Goal: Transaction & Acquisition: Subscribe to service/newsletter

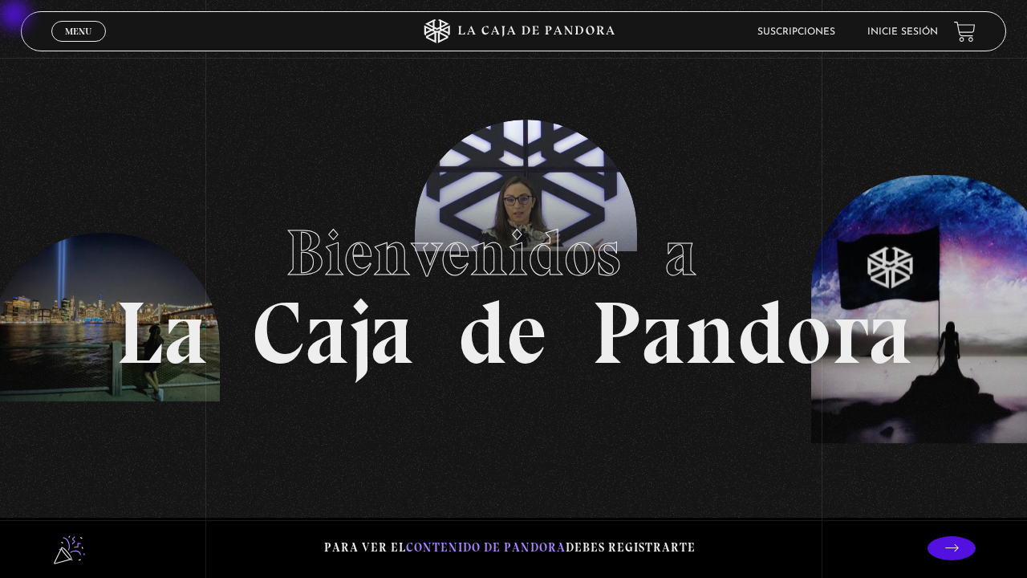
click at [78, 33] on span "Menu" at bounding box center [78, 31] width 26 height 10
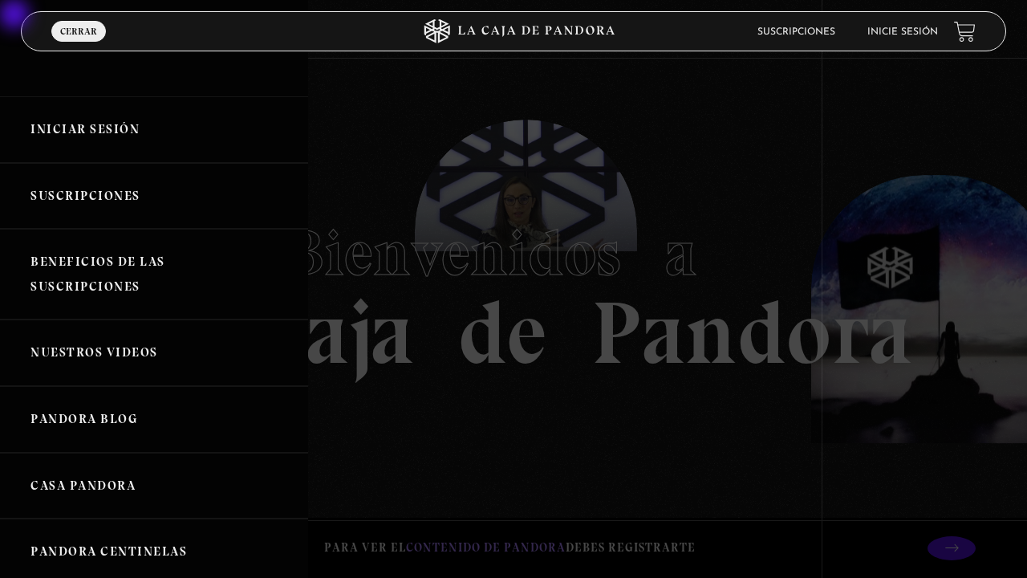
click at [78, 144] on link "Iniciar Sesión" at bounding box center [154, 129] width 308 height 67
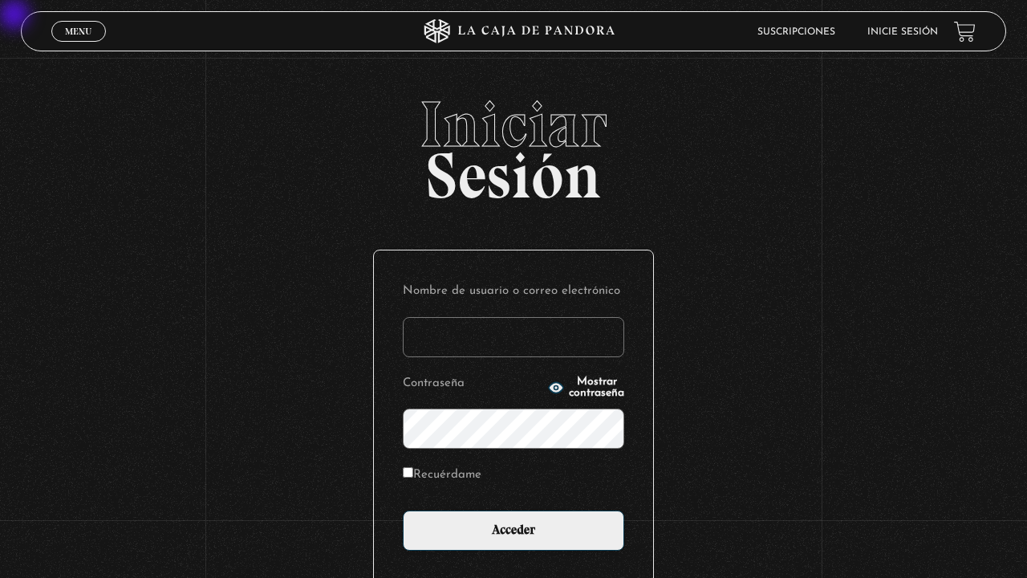
click at [463, 328] on input "Nombre de usuario o correo electrónico" at bounding box center [513, 337] width 221 height 40
type input "tita2303@hotmail.com"
click at [403, 510] on input "Acceder" at bounding box center [513, 530] width 221 height 40
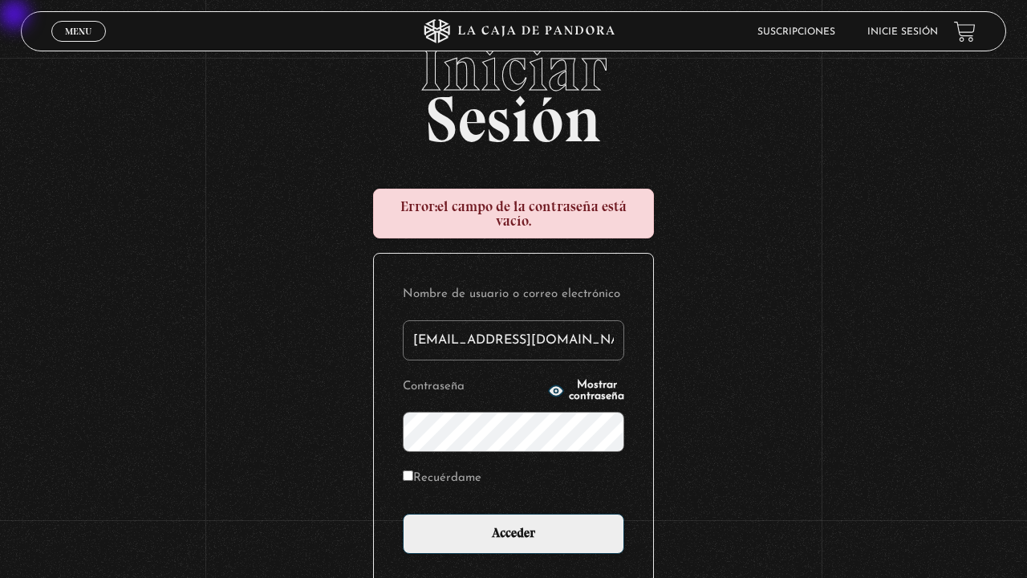
scroll to position [63, 0]
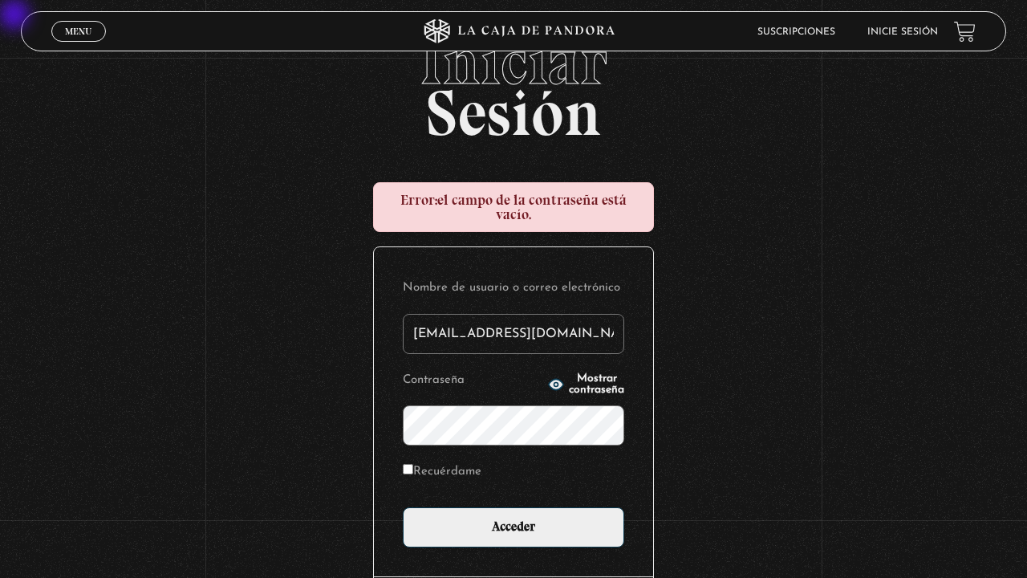
click at [409, 472] on input "Recuérdame" at bounding box center [408, 469] width 10 height 10
checkbox input "true"
click at [403, 507] on input "Acceder" at bounding box center [513, 527] width 221 height 40
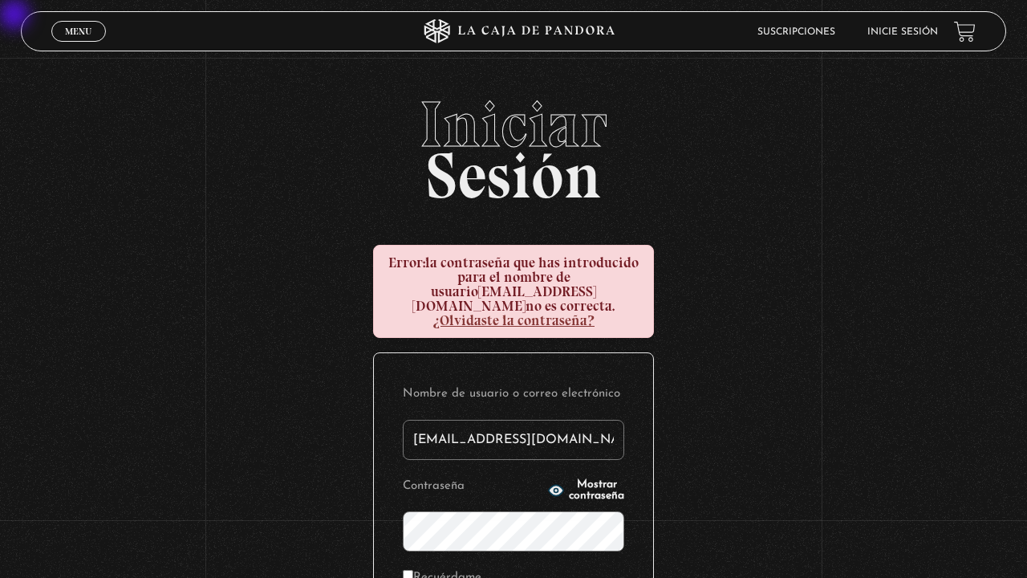
click at [555, 489] on circle "button" at bounding box center [557, 491] width 4 height 4
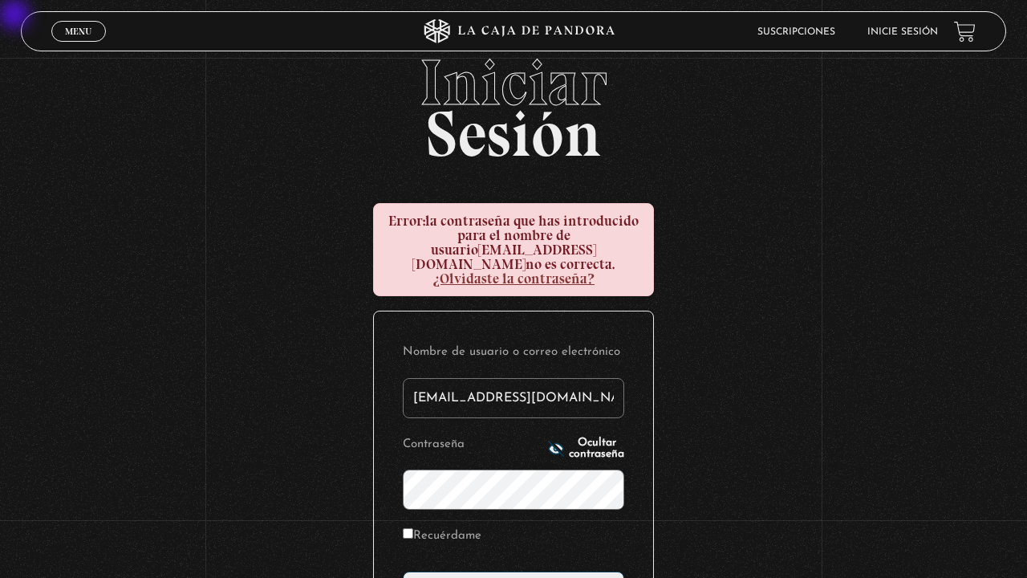
scroll to position [70, 0]
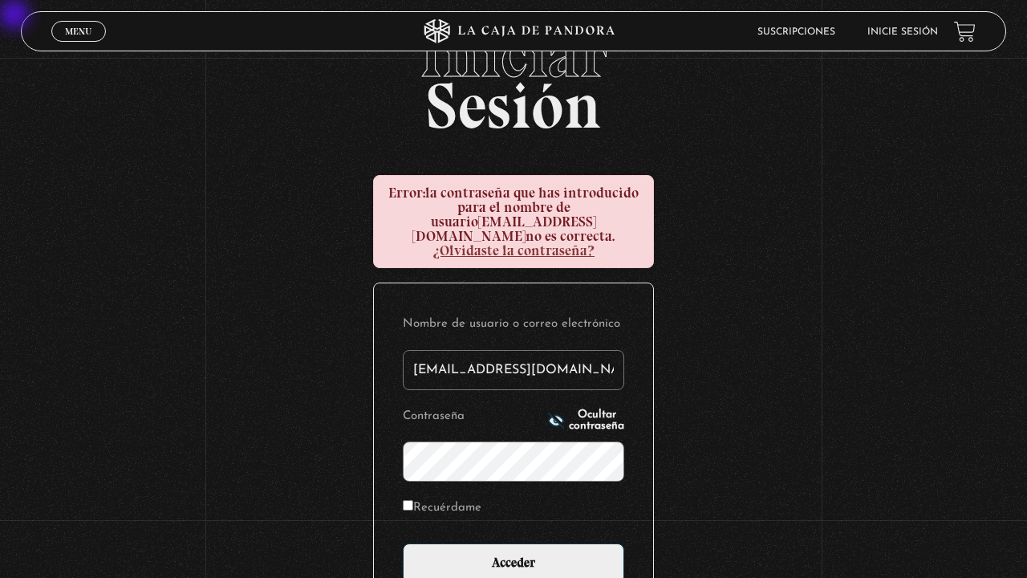
click at [408, 500] on input "Recuérdame" at bounding box center [408, 505] width 10 height 10
checkbox input "true"
click at [403, 543] on input "Acceder" at bounding box center [513, 563] width 221 height 40
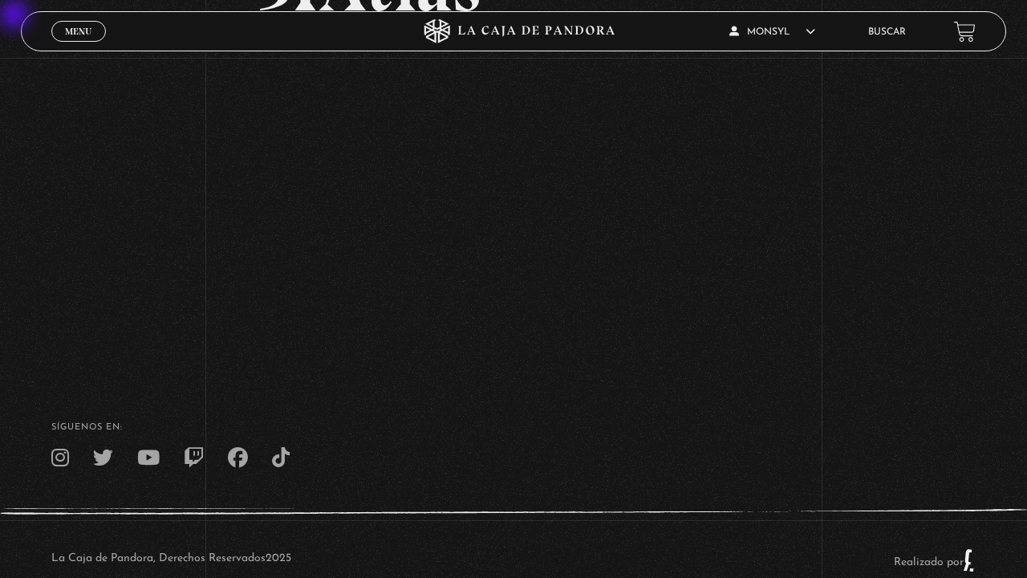
scroll to position [234, 0]
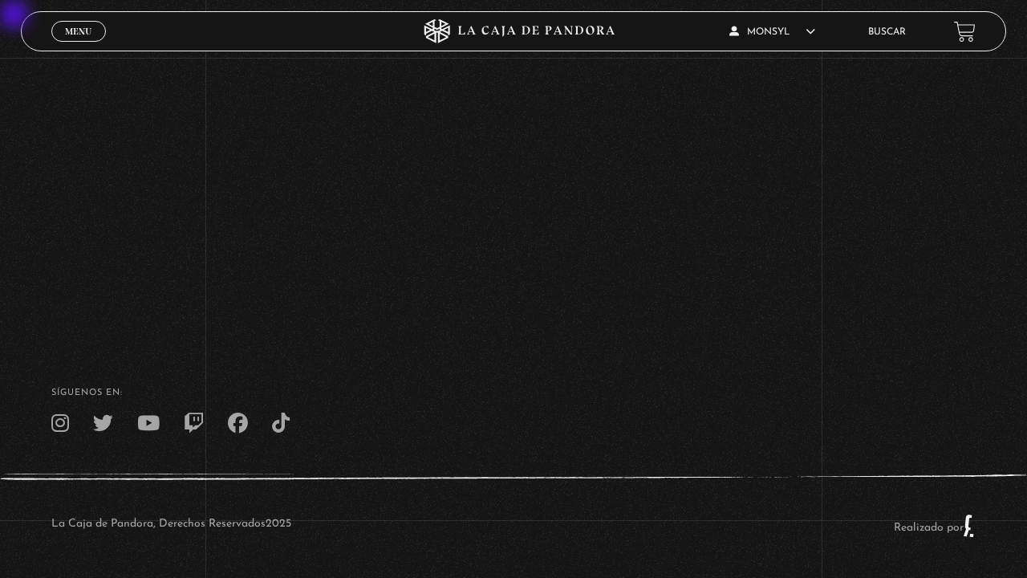
click at [960, 547] on div "La Caja de Pandora, Derechos Reservados 2025 Realizado por" at bounding box center [513, 525] width 1027 height 104
click at [1026, 547] on div "La Caja de Pandora, Derechos Reservados 2025 Realizado por" at bounding box center [513, 525] width 1027 height 104
click at [965, 547] on div "La Caja de Pandora, Derechos Reservados 2025 Realizado por" at bounding box center [513, 525] width 1027 height 104
click at [993, 547] on div "La Caja de Pandora, Derechos Reservados 2025 Realizado por" at bounding box center [513, 525] width 1027 height 104
click at [836, 124] on div "Volver Octubre 9 - 9pm 3IAtlas" at bounding box center [513, 78] width 1027 height 508
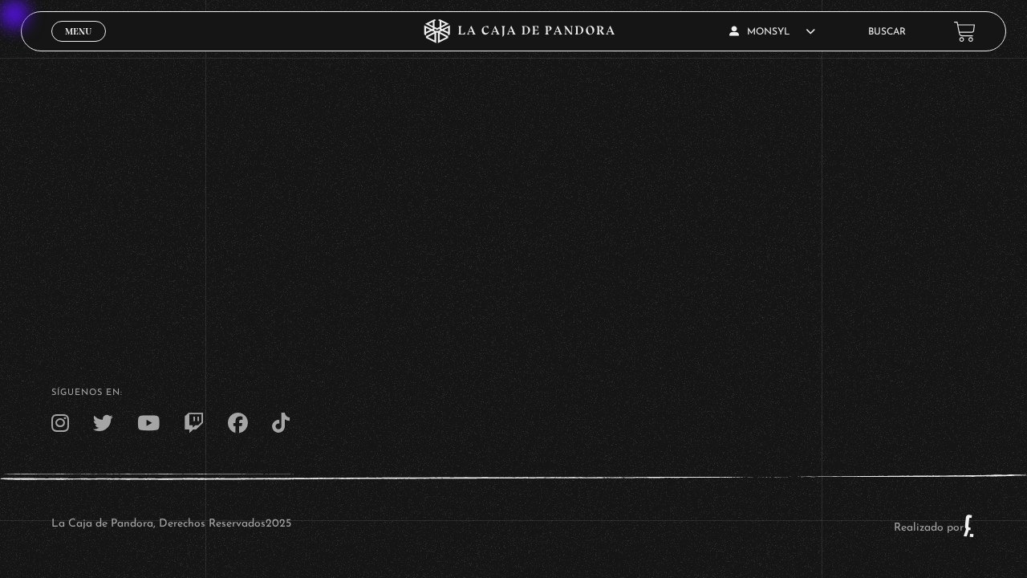
scroll to position [230, 0]
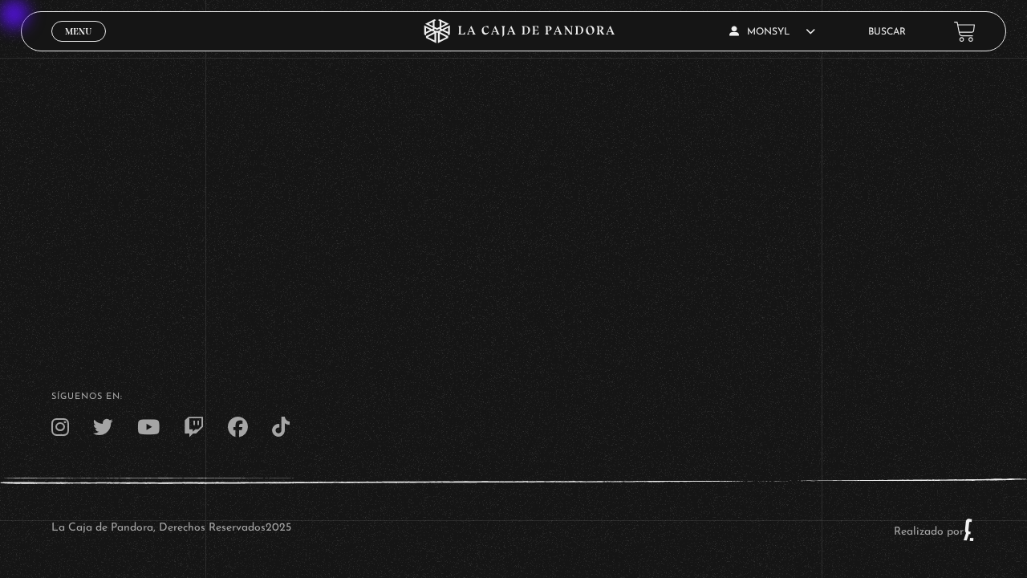
click at [441, 408] on div "SÍguenos en:" at bounding box center [513, 414] width 1027 height 45
click at [441, 396] on h4 "SÍguenos en:" at bounding box center [513, 396] width 924 height 9
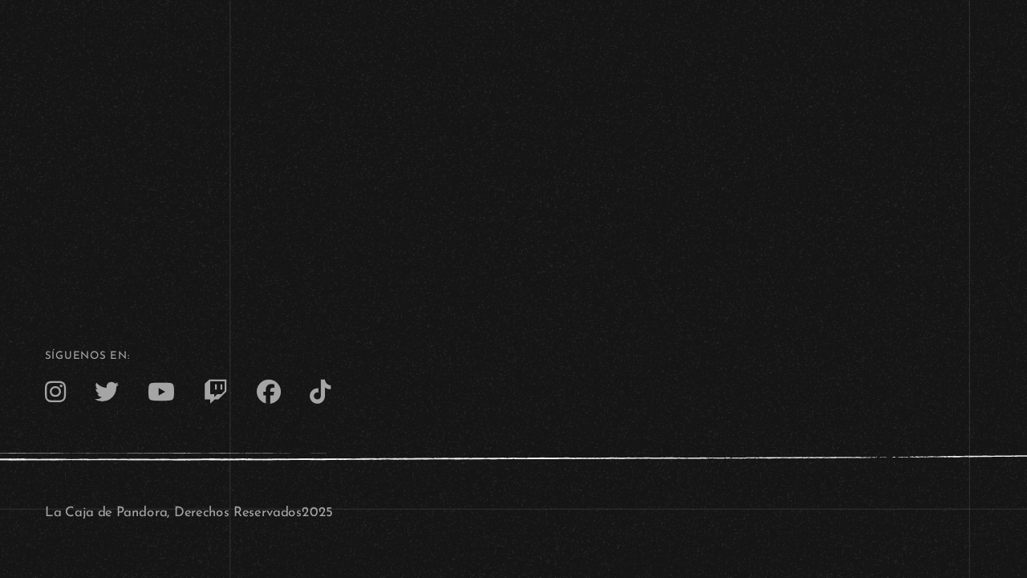
click at [382, 420] on nav at bounding box center [513, 423] width 924 height 20
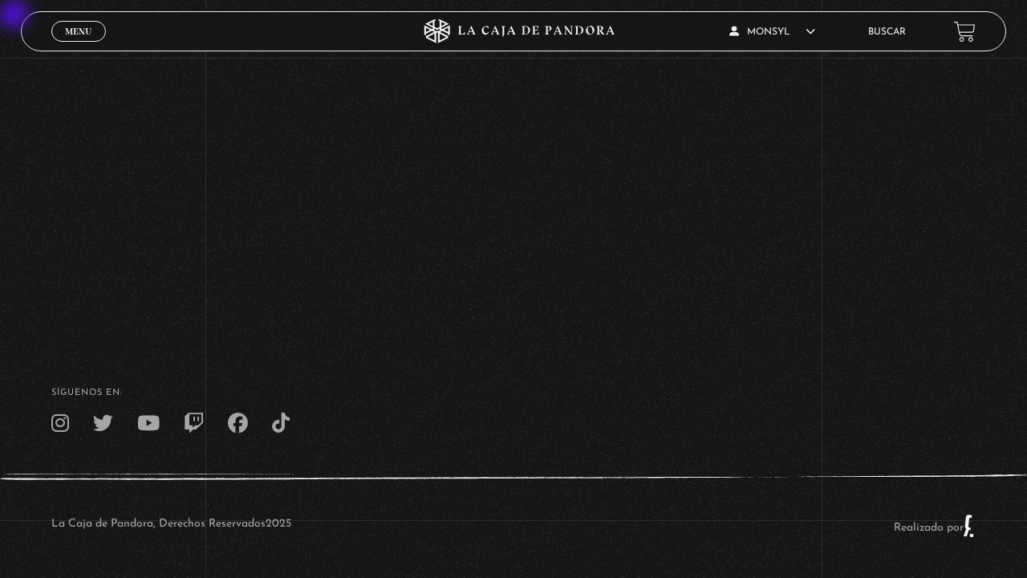
scroll to position [183, 0]
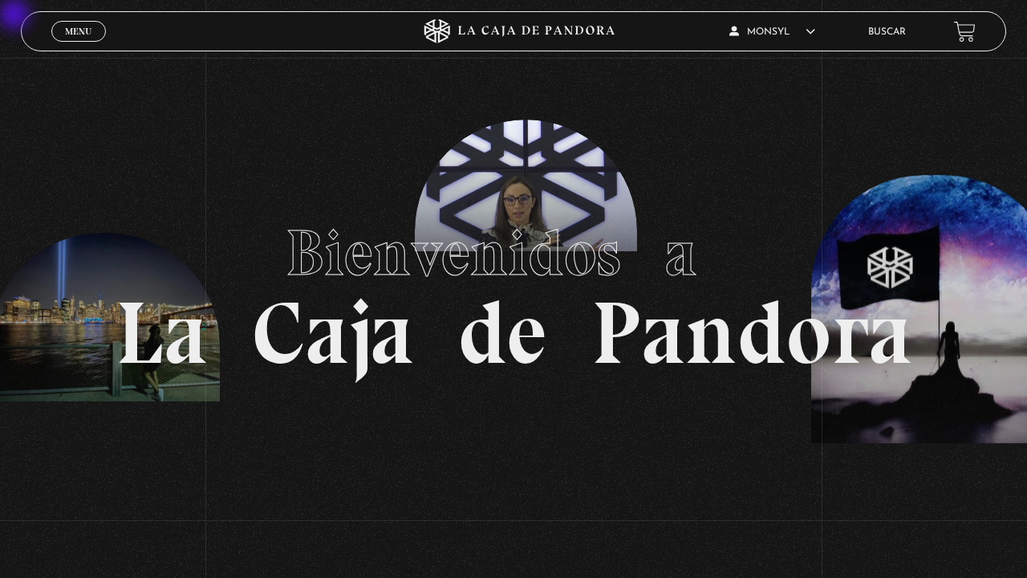
click at [81, 30] on span "Menu" at bounding box center [78, 31] width 26 height 10
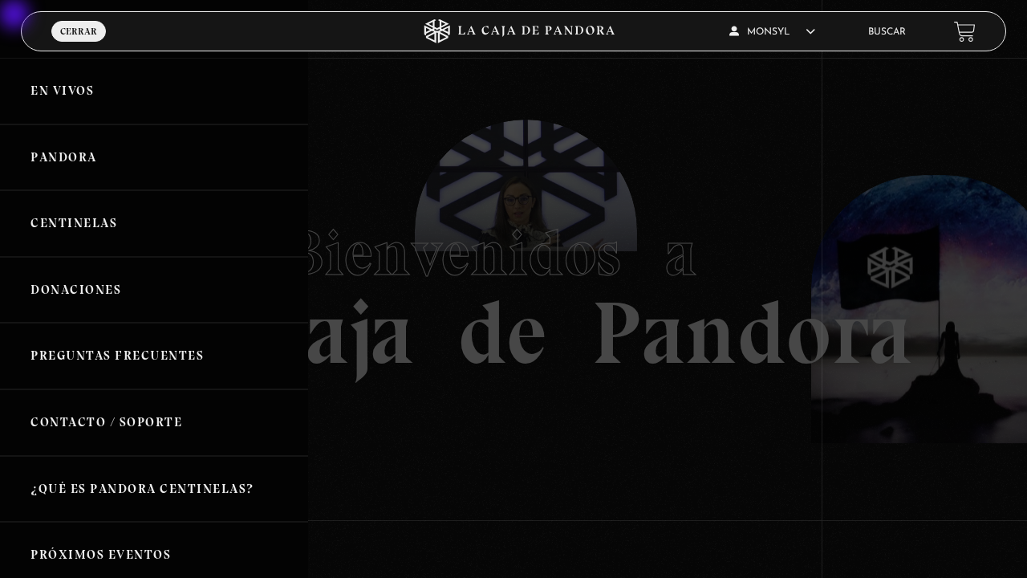
click at [81, 104] on link "En vivos" at bounding box center [154, 91] width 308 height 67
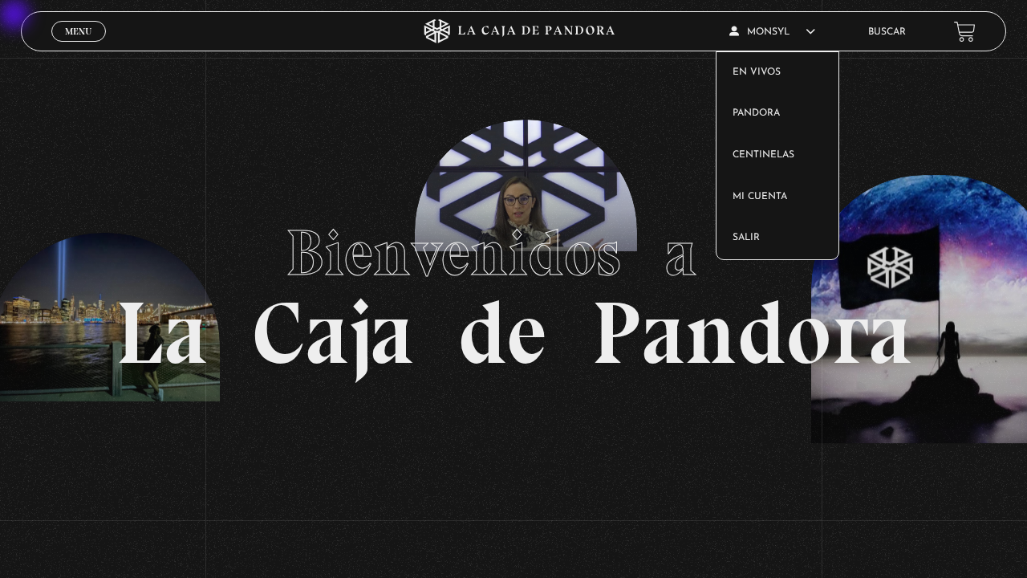
click at [815, 27] on icon at bounding box center [811, 31] width 10 height 10
click at [749, 238] on link "Salir" at bounding box center [778, 238] width 122 height 42
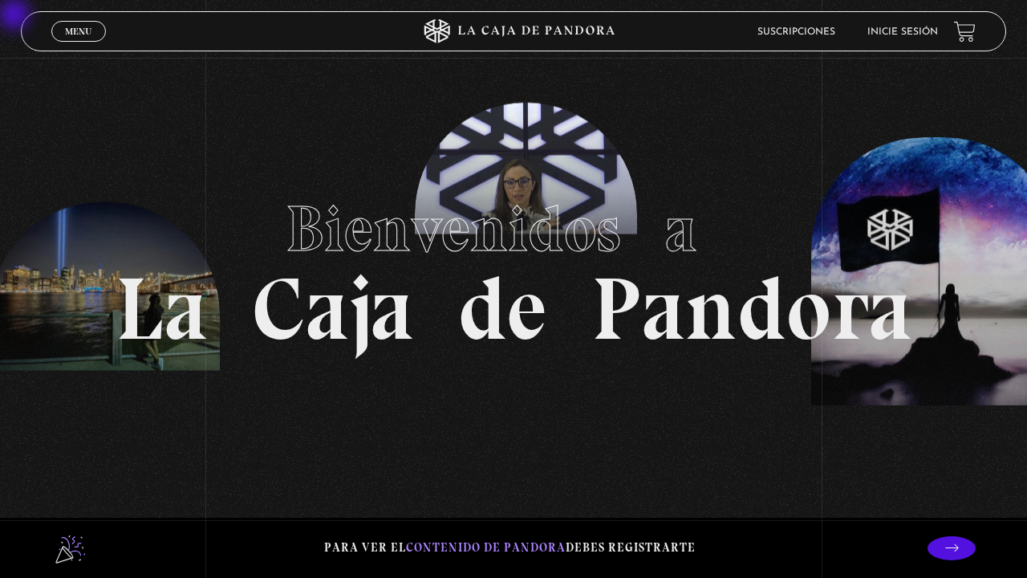
scroll to position [48, 0]
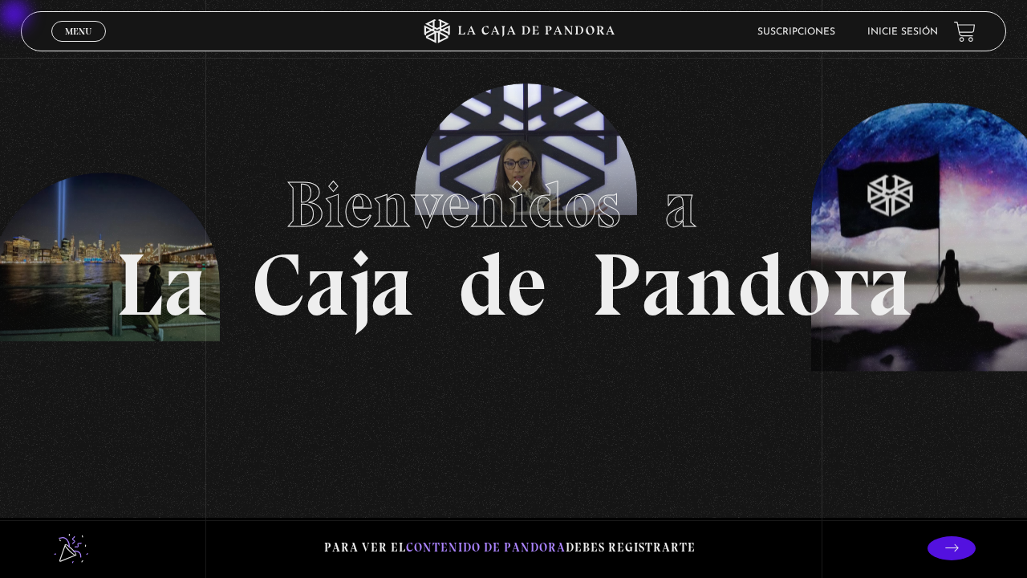
click at [924, 559] on div "Para ver el contenido de Pandora debes registrarte" at bounding box center [513, 548] width 1027 height 60
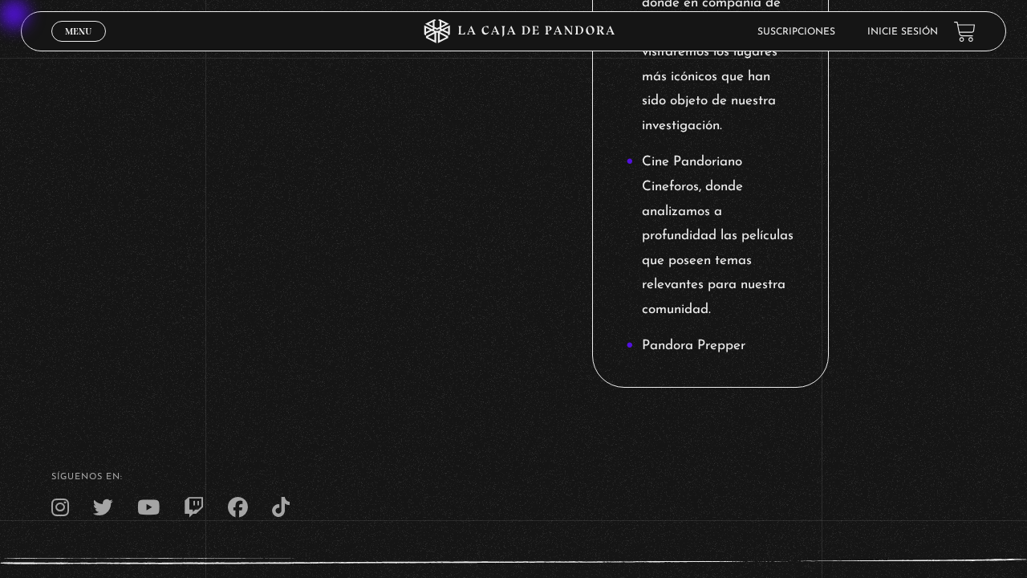
scroll to position [2392, 0]
